Goal: Contribute content: Add original content to the website for others to see

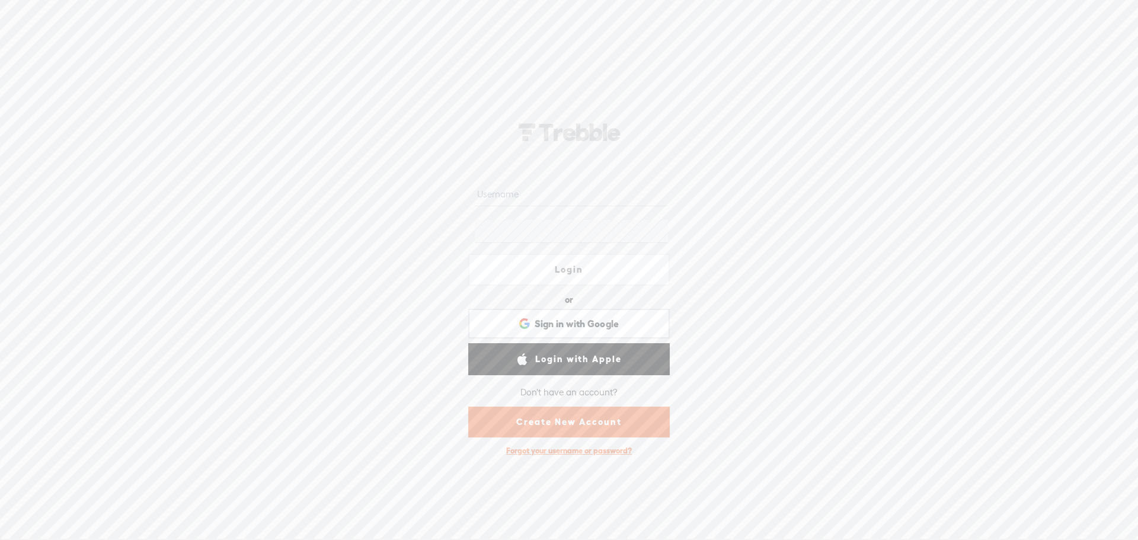
type input "w91"
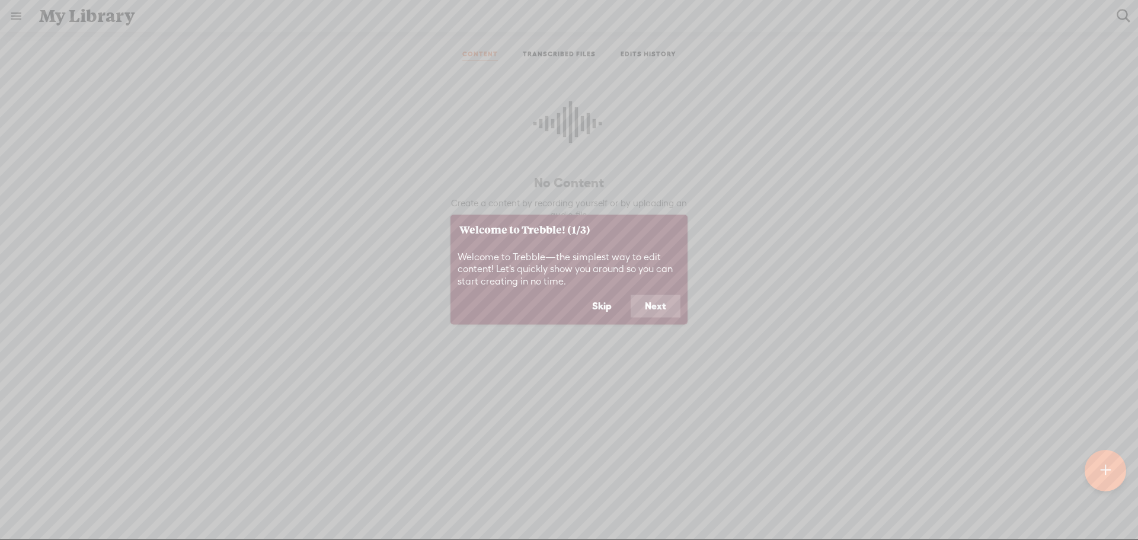
click at [660, 311] on button "Next" at bounding box center [656, 306] width 50 height 23
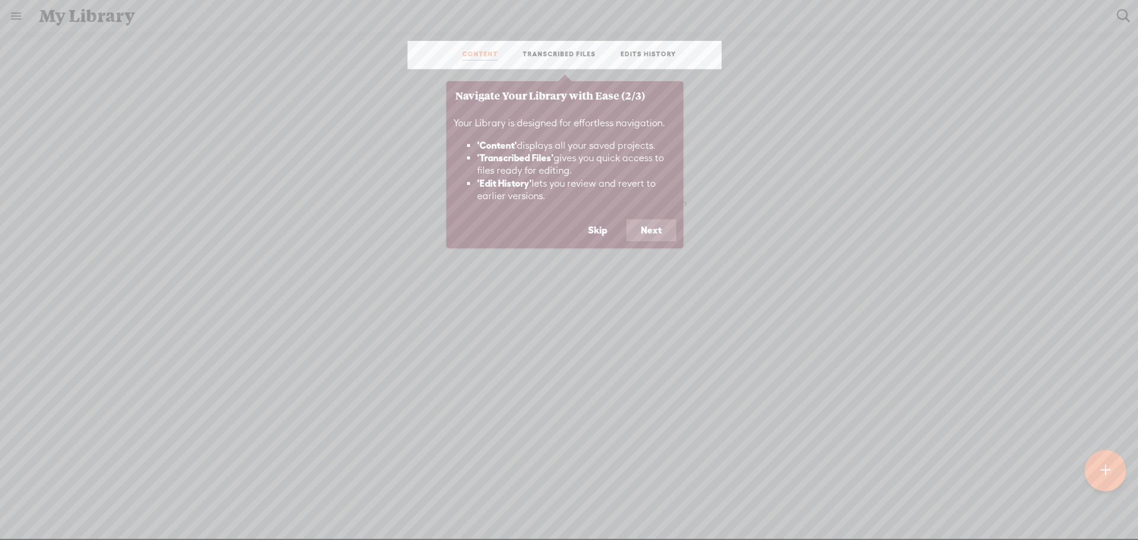
click at [647, 229] on button "Next" at bounding box center [651, 230] width 50 height 23
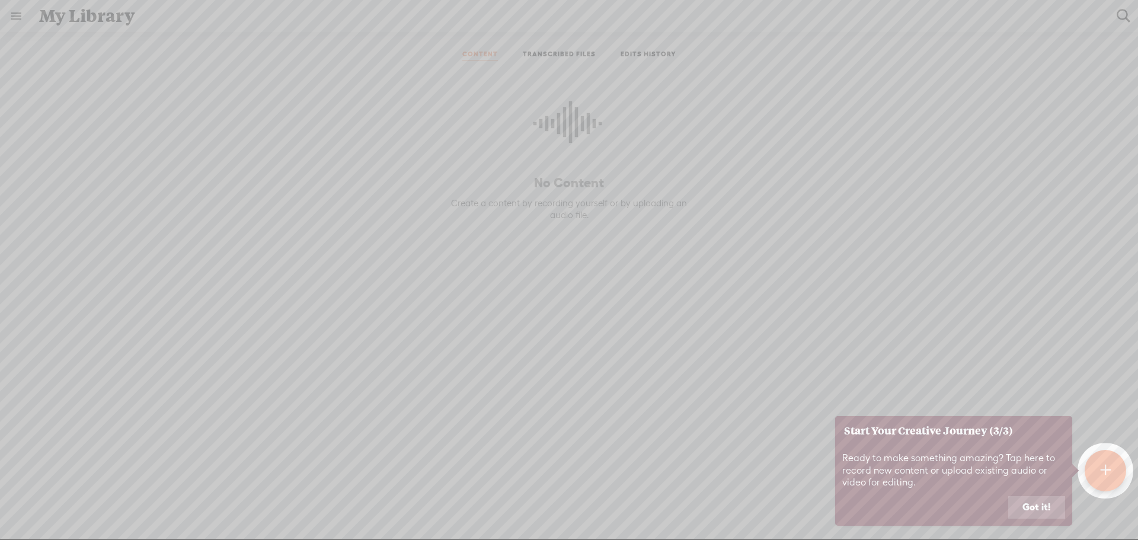
click at [1027, 512] on button "Got it!" at bounding box center [1036, 507] width 57 height 23
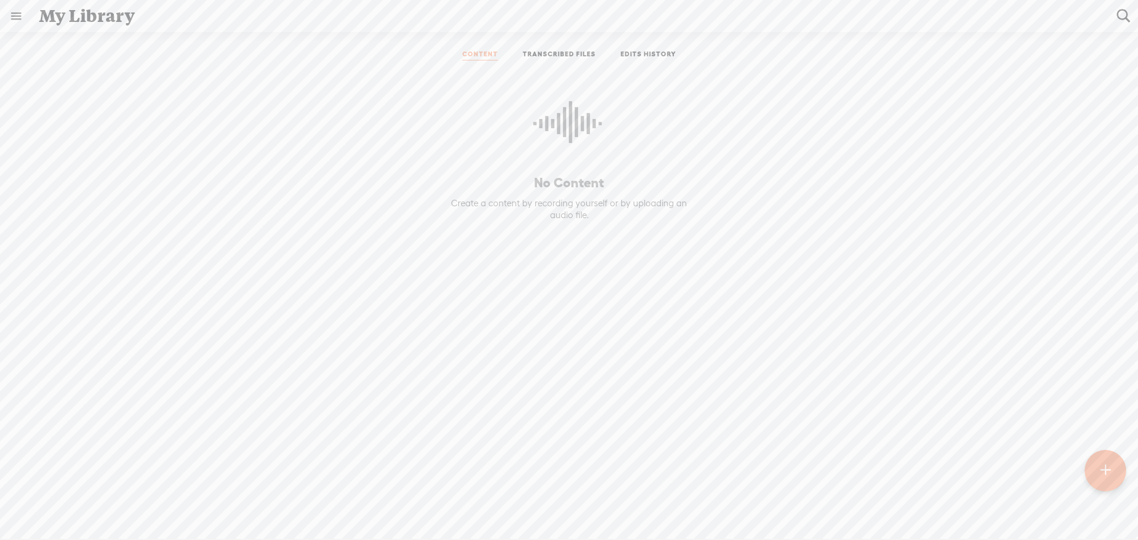
click at [551, 55] on link "TRANSCRIBED FILES" at bounding box center [559, 55] width 73 height 11
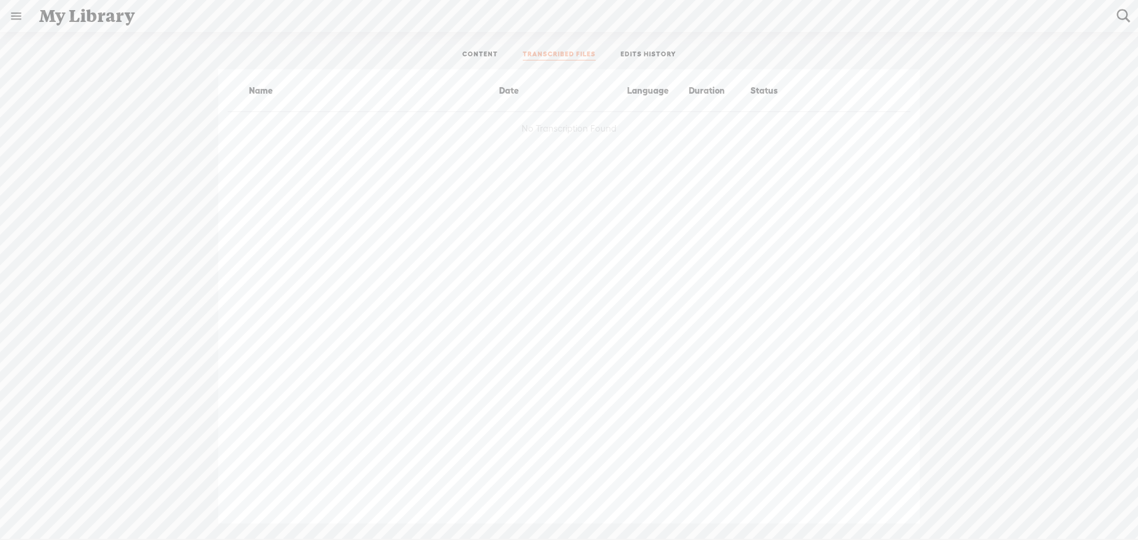
click at [723, 242] on div "Name Date Language Duration Status No Transcription Found" at bounding box center [569, 296] width 702 height 454
click at [204, 239] on div "Name Date Language Duration Status No Transcription Found" at bounding box center [569, 296] width 1120 height 454
click at [475, 50] on link "CONTENT" at bounding box center [480, 55] width 36 height 11
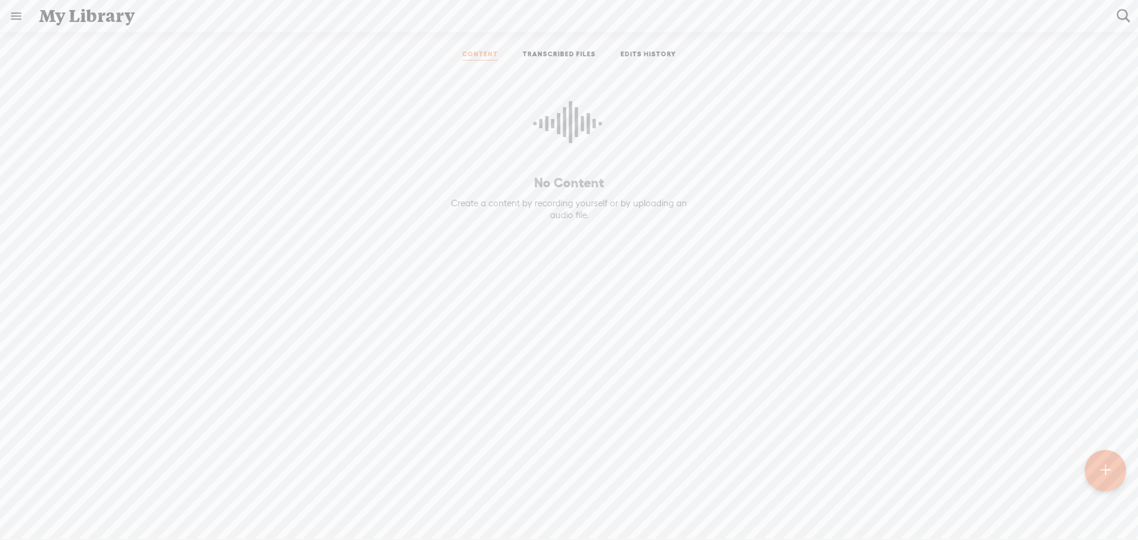
click at [1104, 469] on t at bounding box center [1105, 470] width 11 height 27
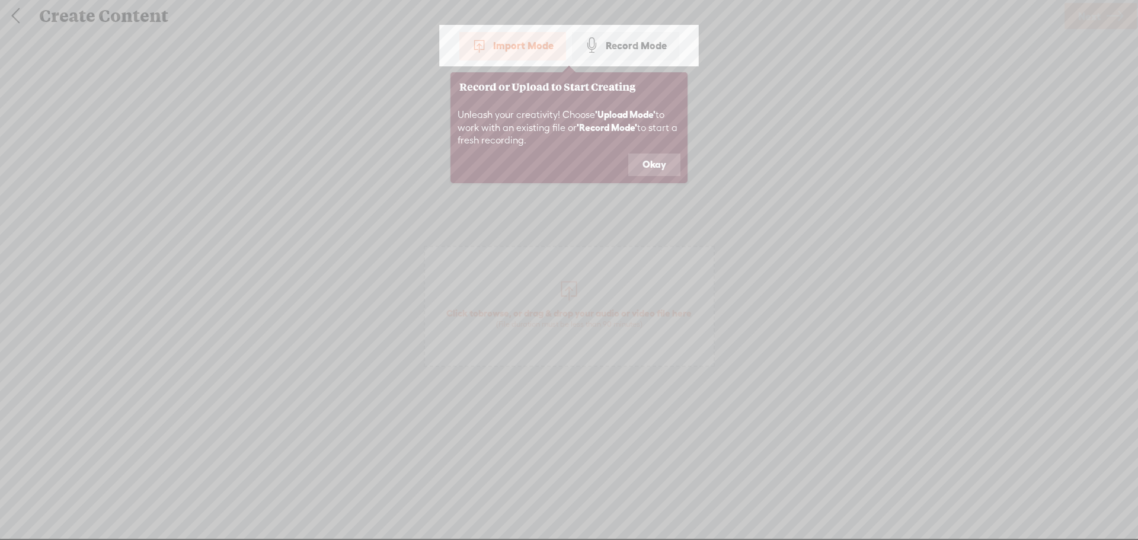
click at [645, 177] on footer "Okay" at bounding box center [568, 168] width 237 height 30
click at [646, 168] on button "Okay" at bounding box center [654, 164] width 52 height 23
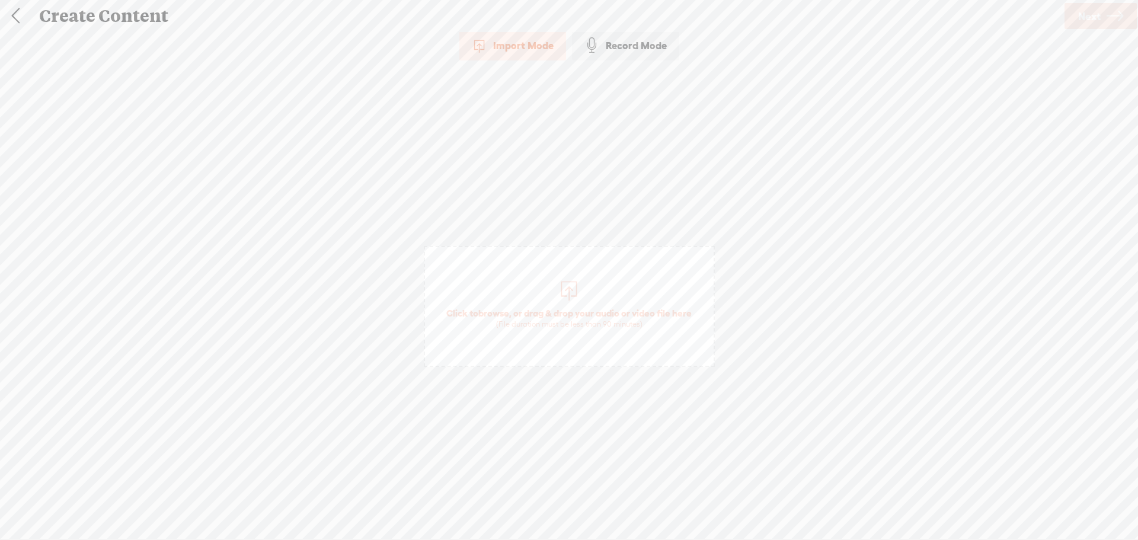
click at [543, 84] on div "Import Mode Import Mode Record Mode Text Language: *: English (US) English (US)…" at bounding box center [569, 284] width 1138 height 506
click at [624, 50] on div "Record Mode" at bounding box center [625, 46] width 107 height 30
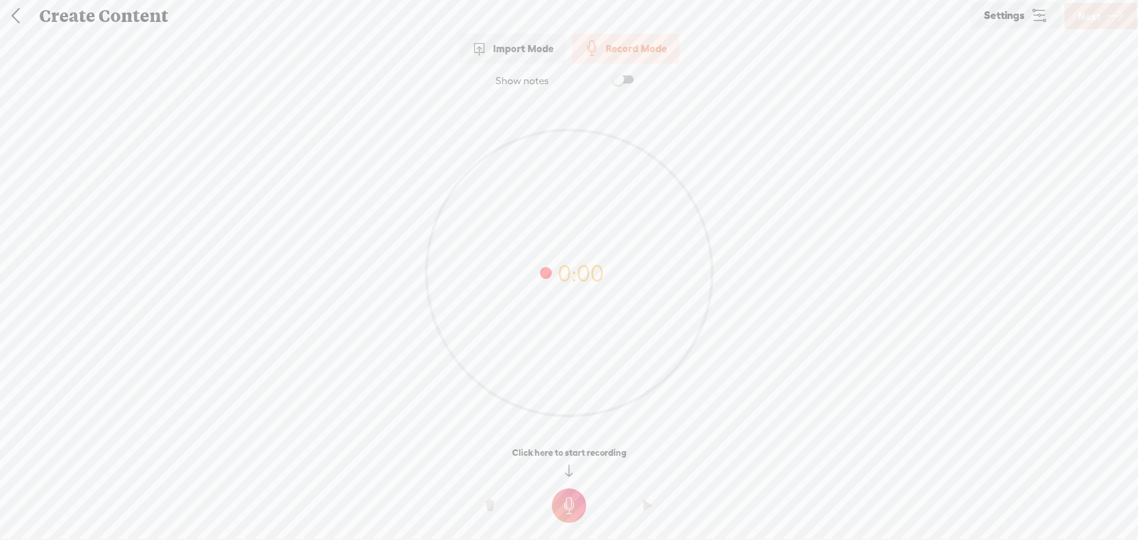
click at [1014, 11] on span "Settings" at bounding box center [1004, 15] width 41 height 11
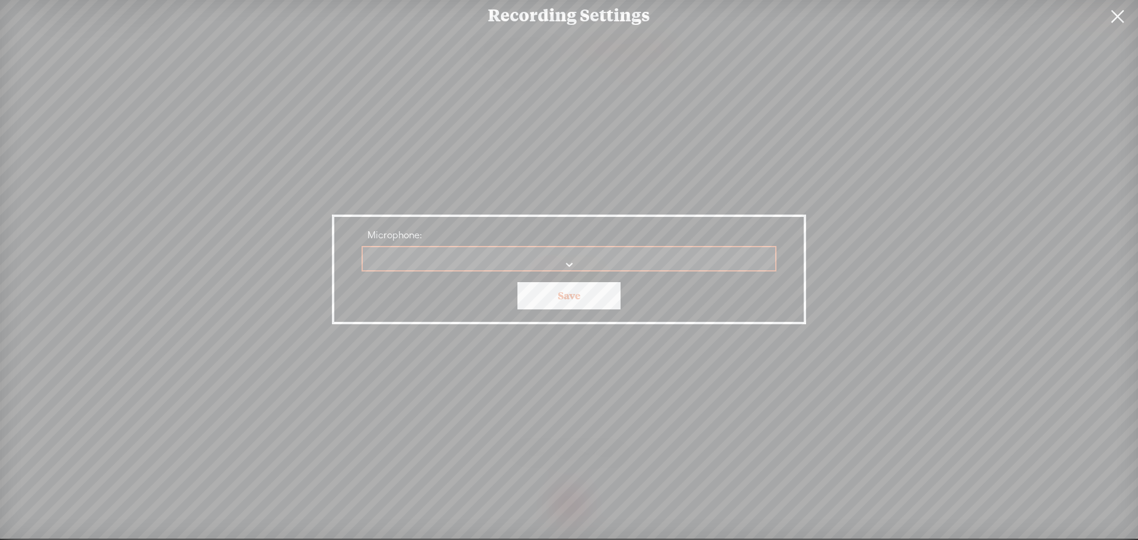
click at [445, 260] on select "Microphone:" at bounding box center [570, 259] width 414 height 24
click at [569, 264] on select "Microphone:" at bounding box center [570, 259] width 414 height 24
click at [226, 281] on div "Recording Settings Microphone: No preferred microphone selected Microphone Audi…" at bounding box center [569, 269] width 1138 height 539
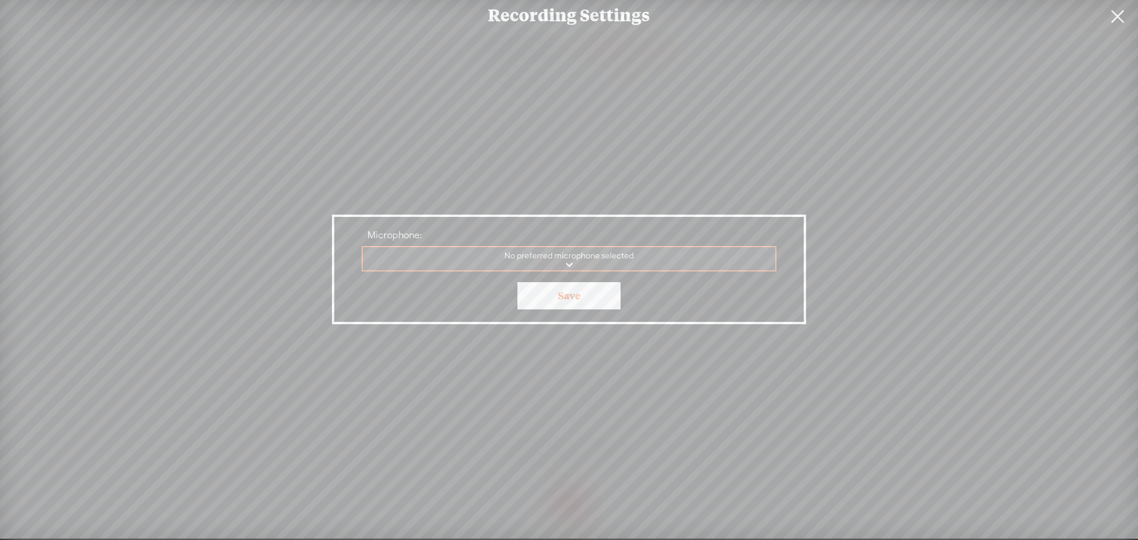
click at [1118, 15] on link at bounding box center [1117, 16] width 30 height 33
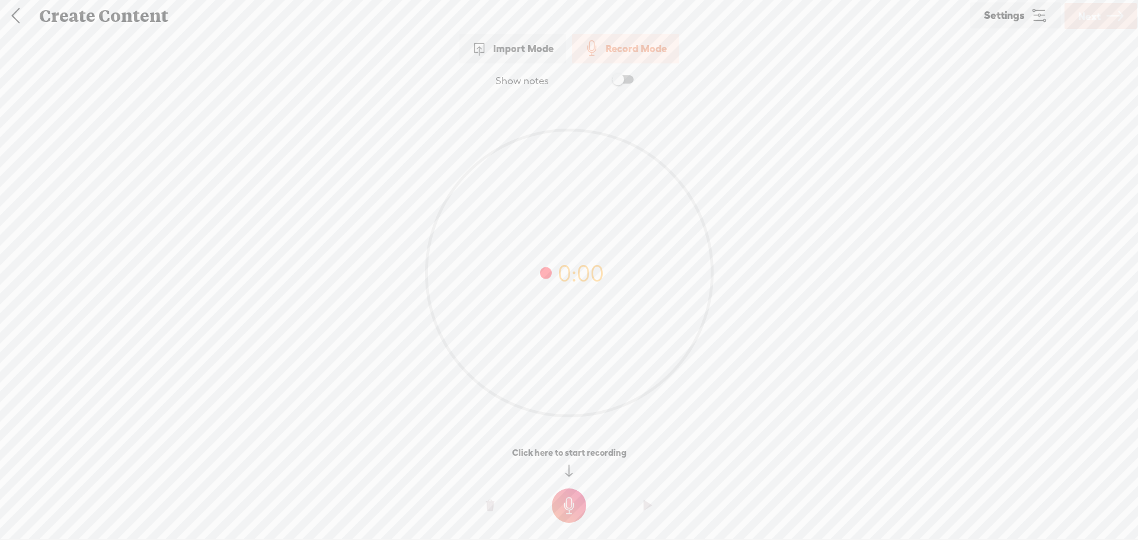
click at [625, 50] on div "Record Mode" at bounding box center [625, 49] width 107 height 30
click at [566, 507] on t at bounding box center [569, 505] width 34 height 34
click at [564, 513] on t at bounding box center [569, 514] width 34 height 34
click at [647, 513] on t at bounding box center [648, 514] width 8 height 36
click at [488, 514] on t at bounding box center [490, 514] width 8 height 36
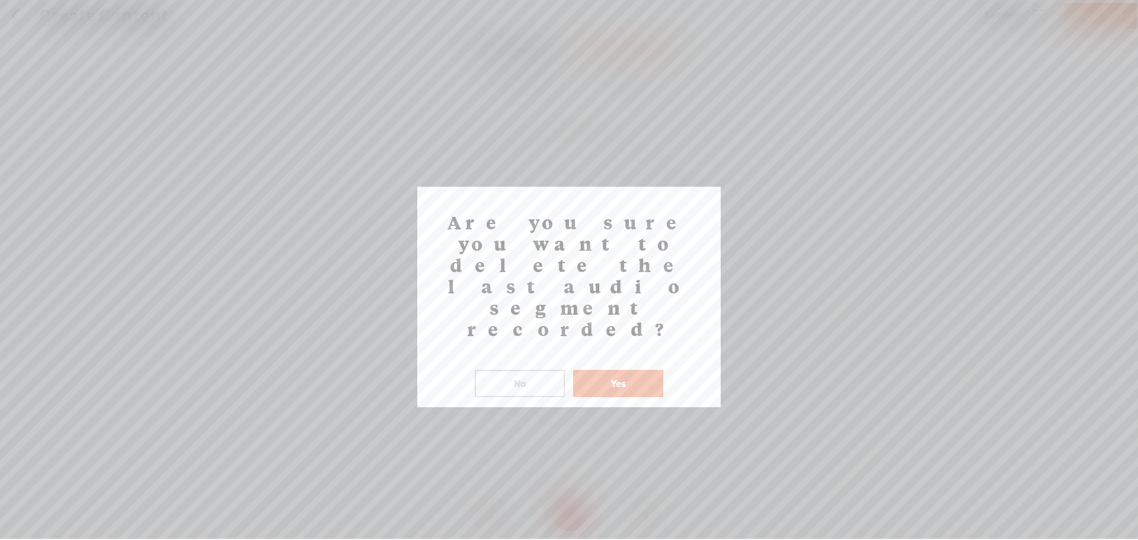
click at [622, 370] on button "Yes" at bounding box center [618, 383] width 90 height 27
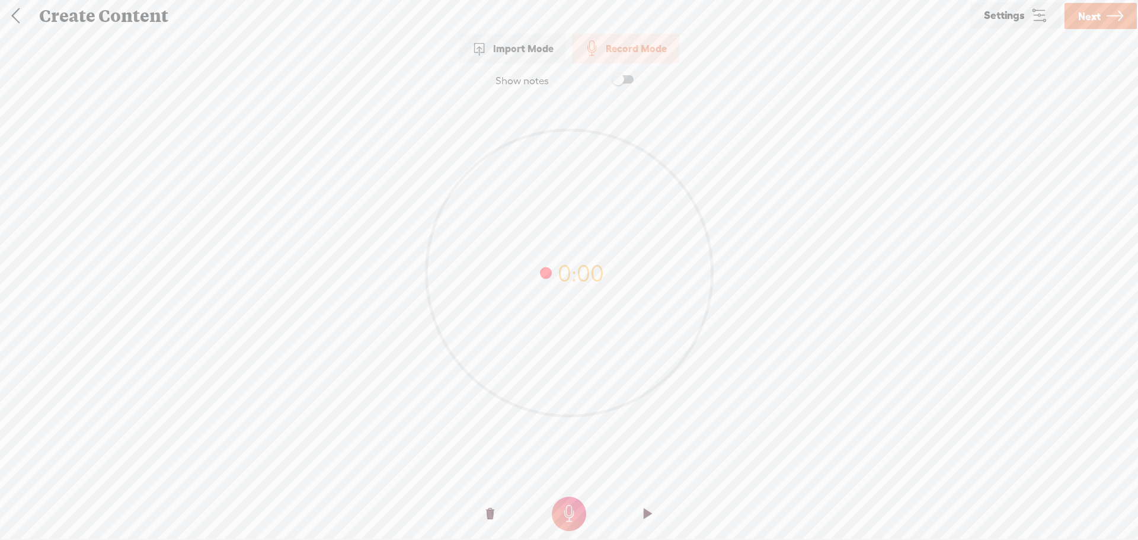
click at [516, 51] on div "Import Mode" at bounding box center [512, 49] width 107 height 30
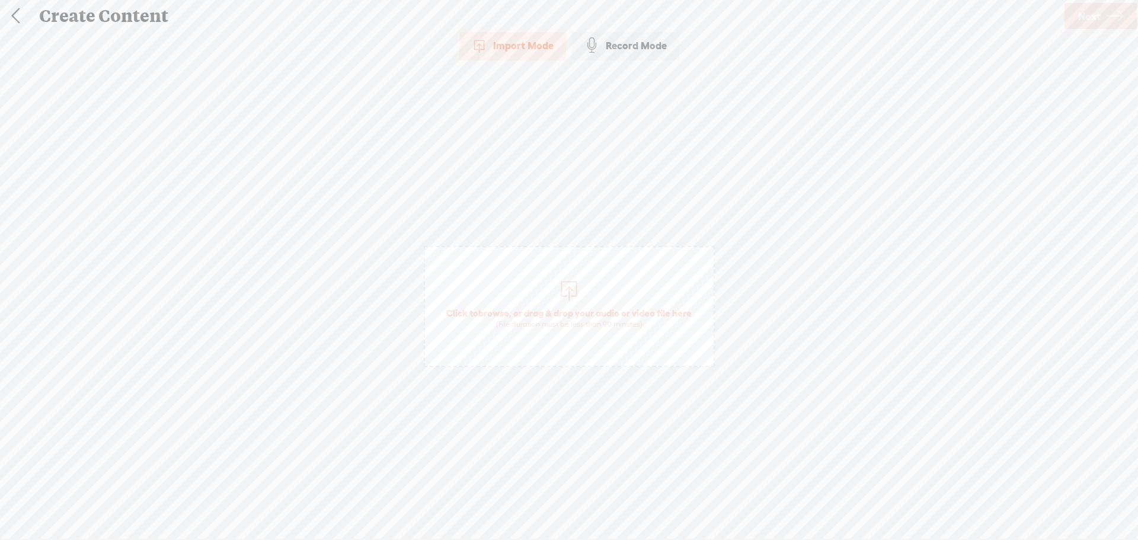
click at [513, 49] on div "Import Mode" at bounding box center [512, 46] width 107 height 30
click at [501, 45] on div "Import Mode" at bounding box center [512, 46] width 107 height 30
click at [482, 45] on span at bounding box center [479, 45] width 15 height 15
click at [511, 43] on div "Import Mode" at bounding box center [512, 46] width 107 height 30
click at [569, 286] on div at bounding box center [569, 289] width 24 height 24
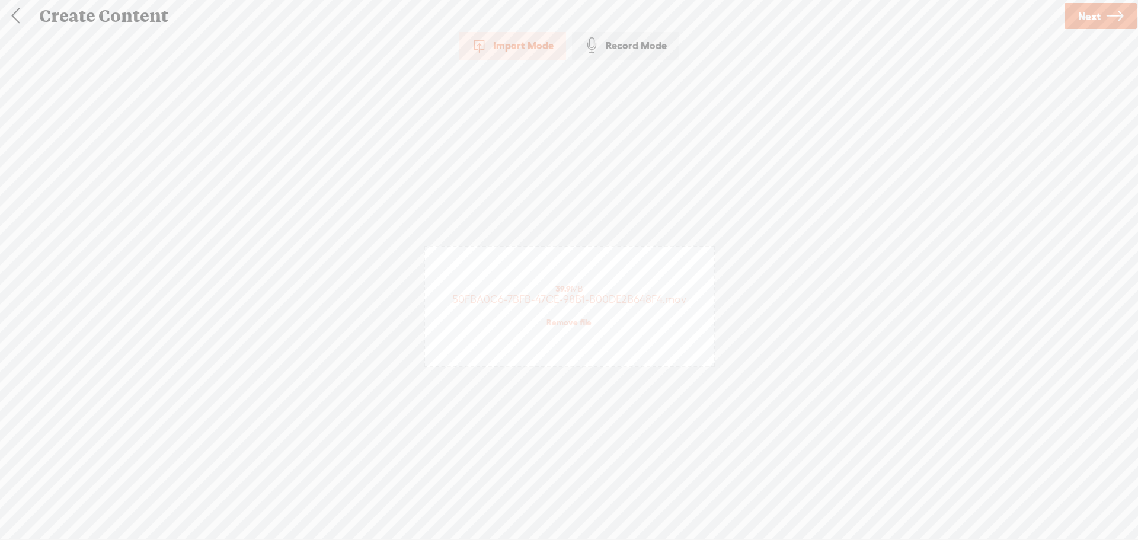
click at [575, 324] on link "Remove file" at bounding box center [568, 322] width 45 height 11
click at [570, 290] on div at bounding box center [569, 289] width 24 height 24
click at [569, 295] on div at bounding box center [569, 289] width 24 height 24
click at [569, 290] on div at bounding box center [569, 289] width 24 height 24
click at [571, 293] on div at bounding box center [569, 289] width 24 height 24
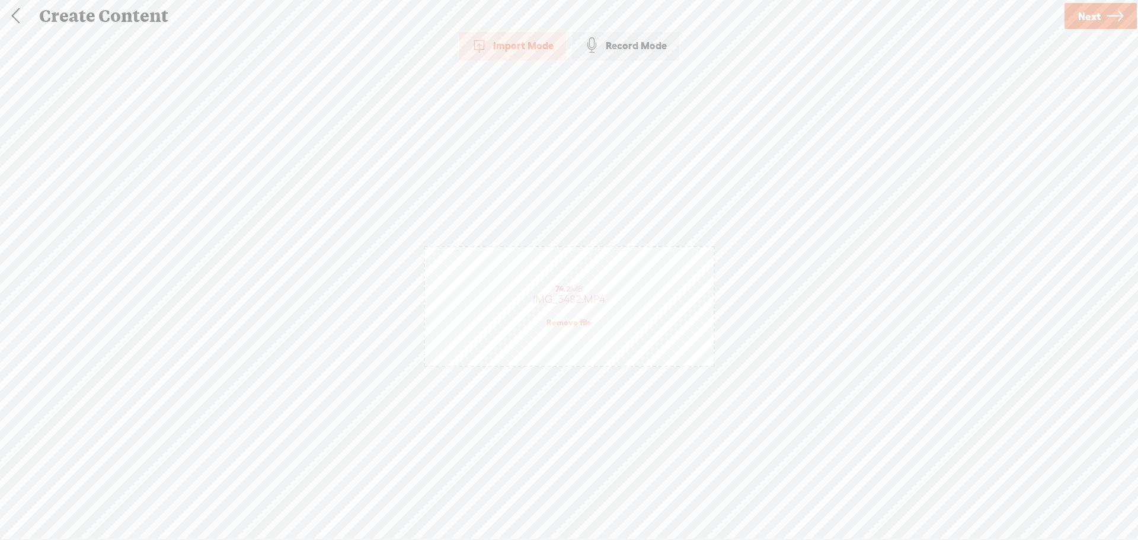
click at [1094, 11] on span "Next" at bounding box center [1089, 16] width 23 height 30
